Goal: Task Accomplishment & Management: Manage account settings

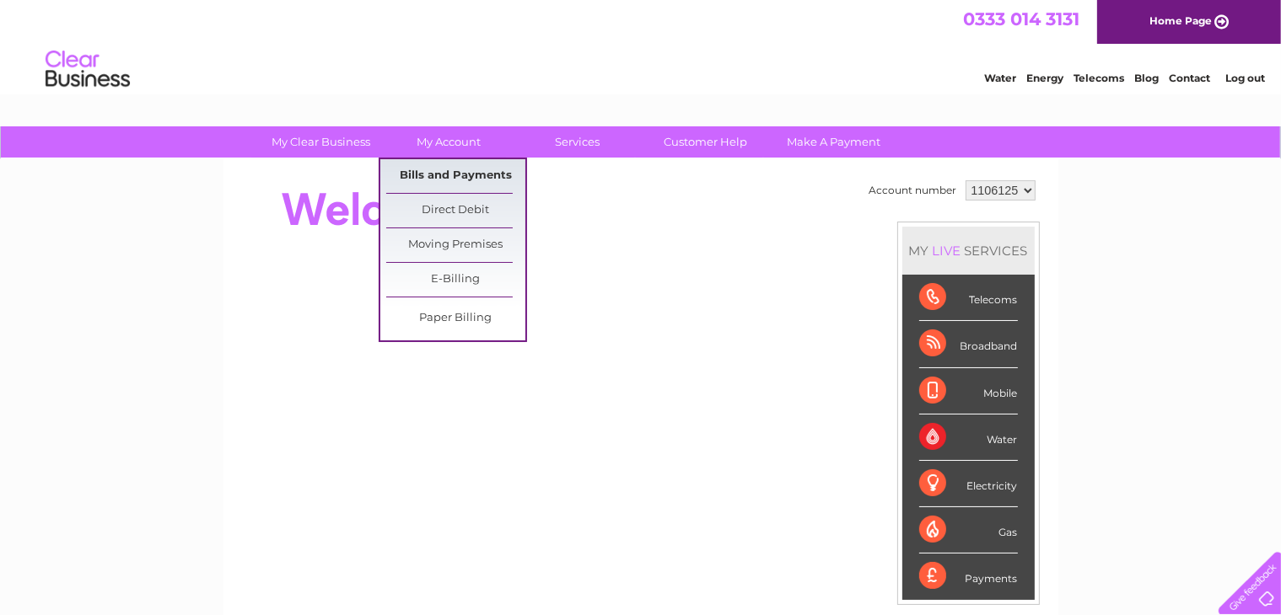
click at [448, 173] on link "Bills and Payments" at bounding box center [455, 176] width 139 height 34
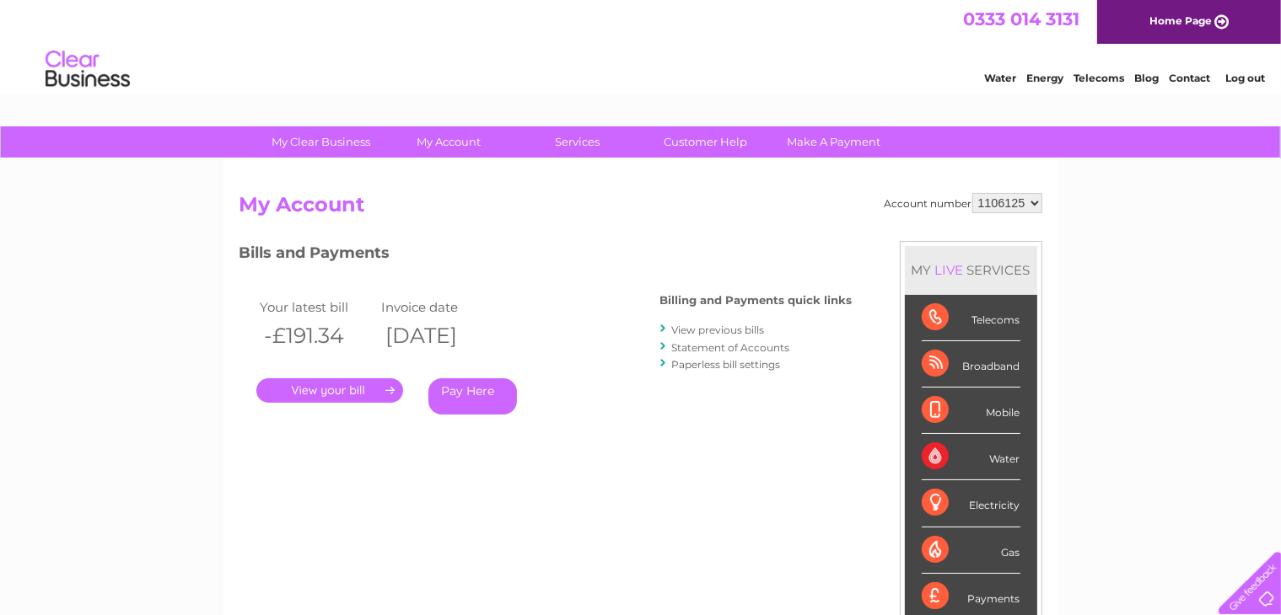
click at [353, 396] on link "." at bounding box center [329, 391] width 147 height 24
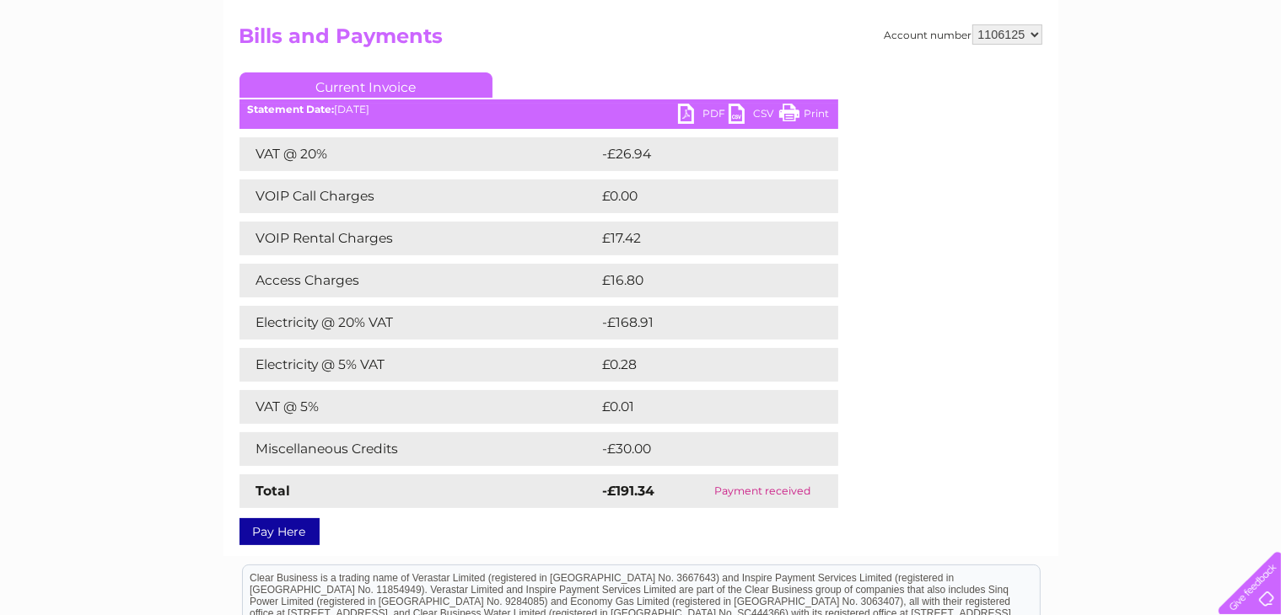
scroll to position [172, 0]
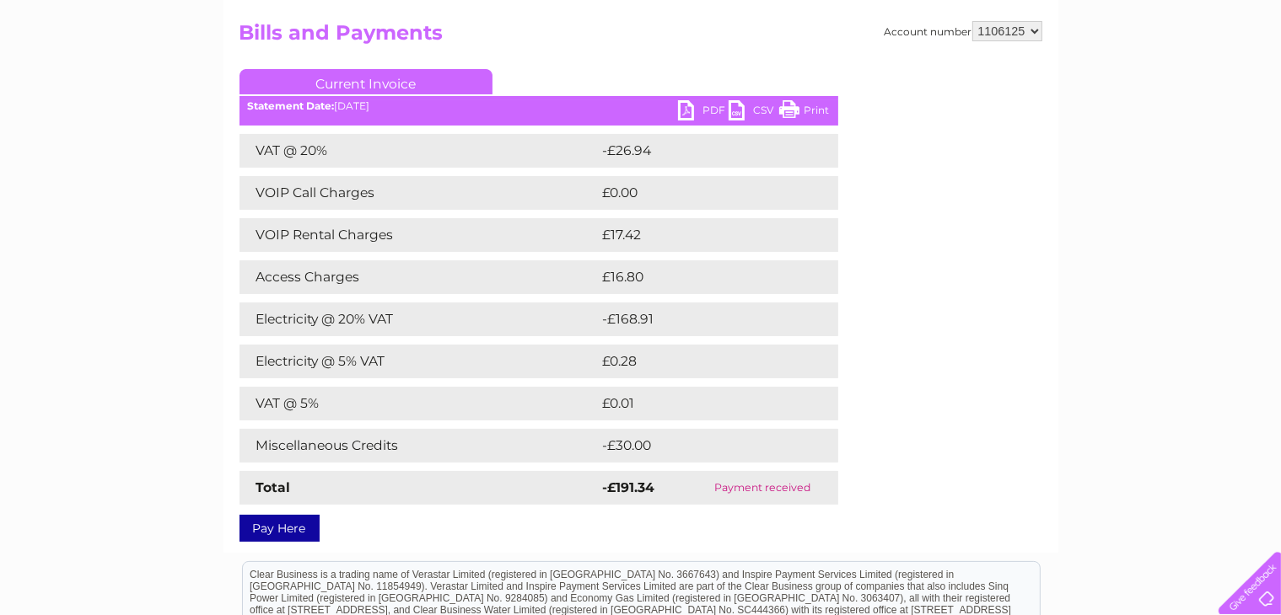
click at [695, 105] on link "PDF" at bounding box center [703, 112] width 51 height 24
click at [706, 108] on link "PDF" at bounding box center [703, 112] width 51 height 24
